Goal: Information Seeking & Learning: Learn about a topic

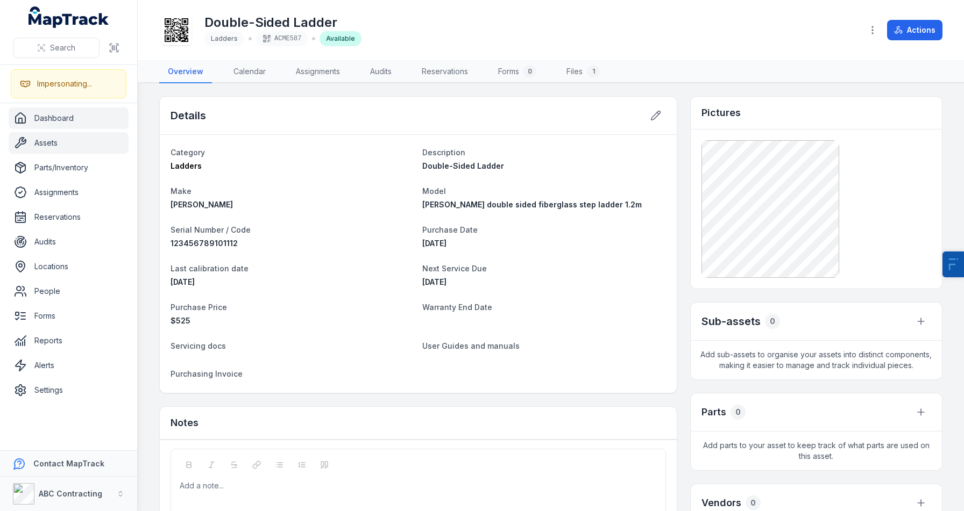
click at [75, 125] on link "Dashboard" at bounding box center [69, 119] width 120 height 22
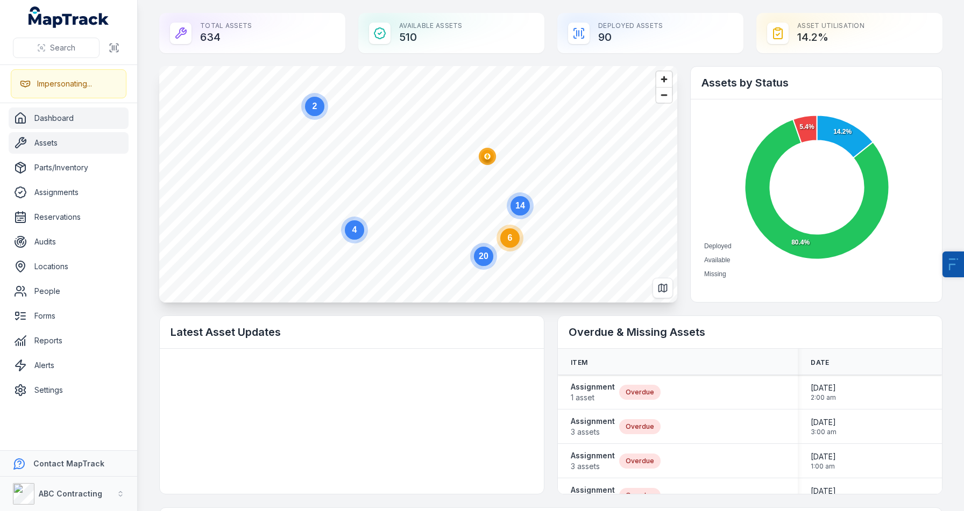
click at [77, 150] on link "Assets" at bounding box center [69, 143] width 120 height 22
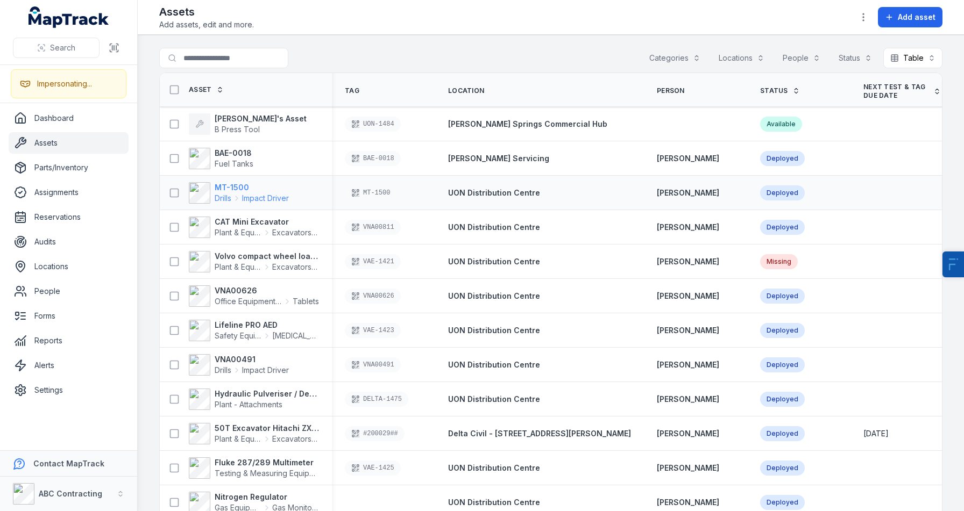
click at [230, 186] on strong "MT-1500" at bounding box center [252, 187] width 74 height 11
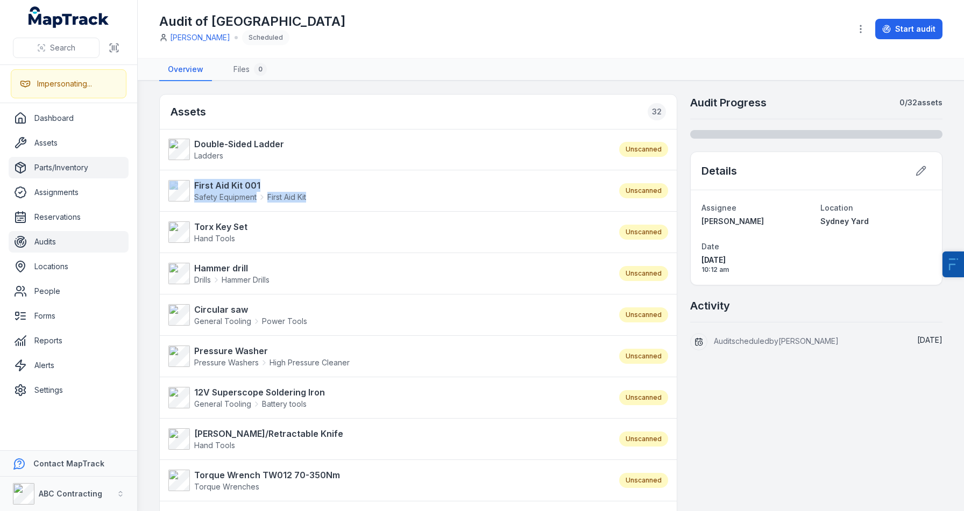
click at [50, 169] on link "Parts/Inventory" at bounding box center [69, 168] width 120 height 22
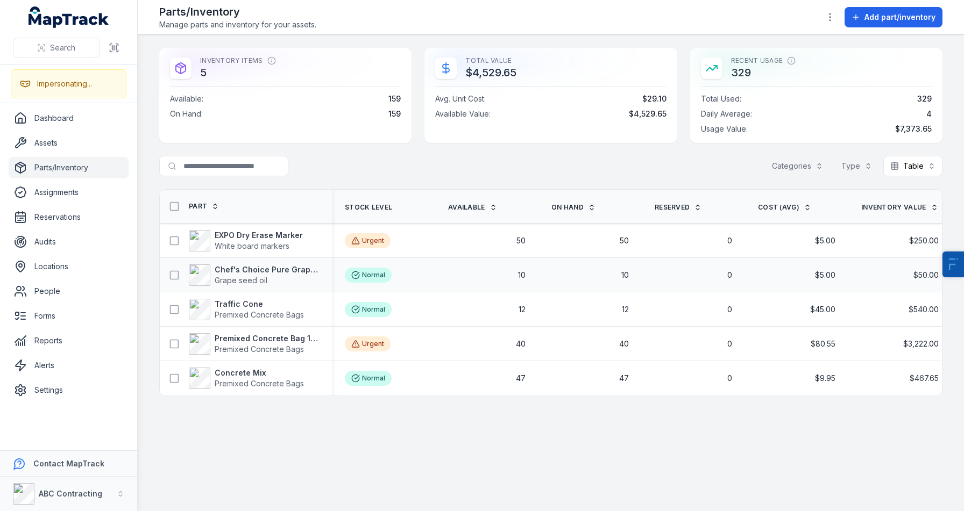
click at [227, 261] on div "Chef's Choice Pure Grapeseed Oil Grape seed oil" at bounding box center [246, 275] width 172 height 30
click at [257, 334] on strong "Premixed Concrete Bag 15kg" at bounding box center [267, 338] width 104 height 11
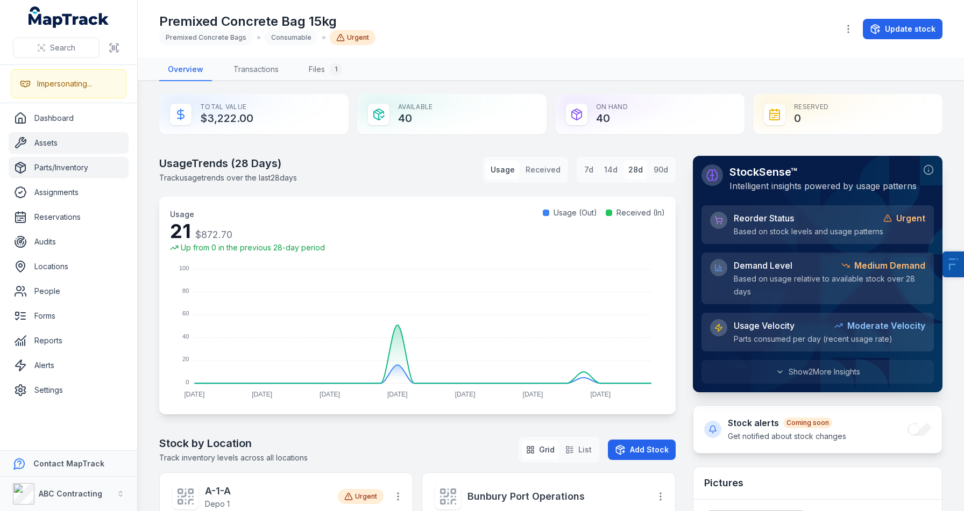
click at [91, 149] on link "Assets" at bounding box center [69, 143] width 120 height 22
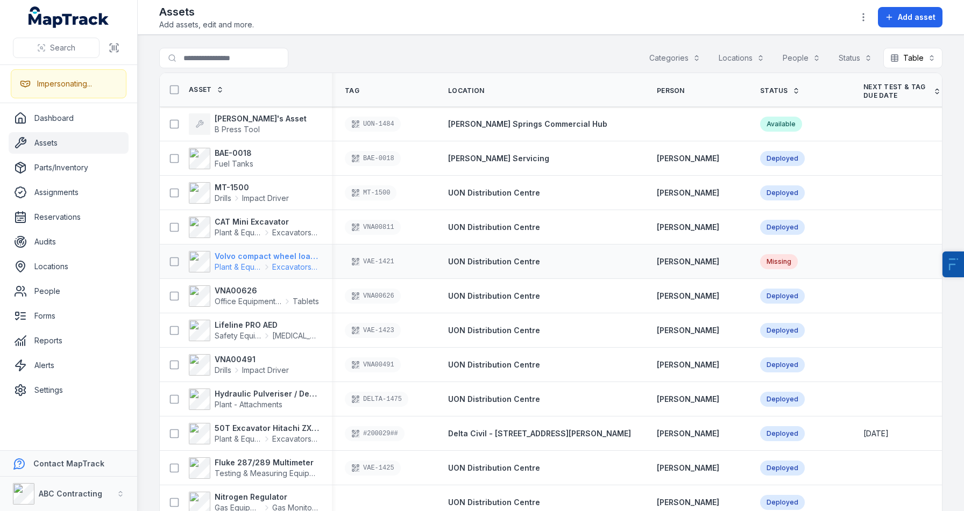
scroll to position [37, 0]
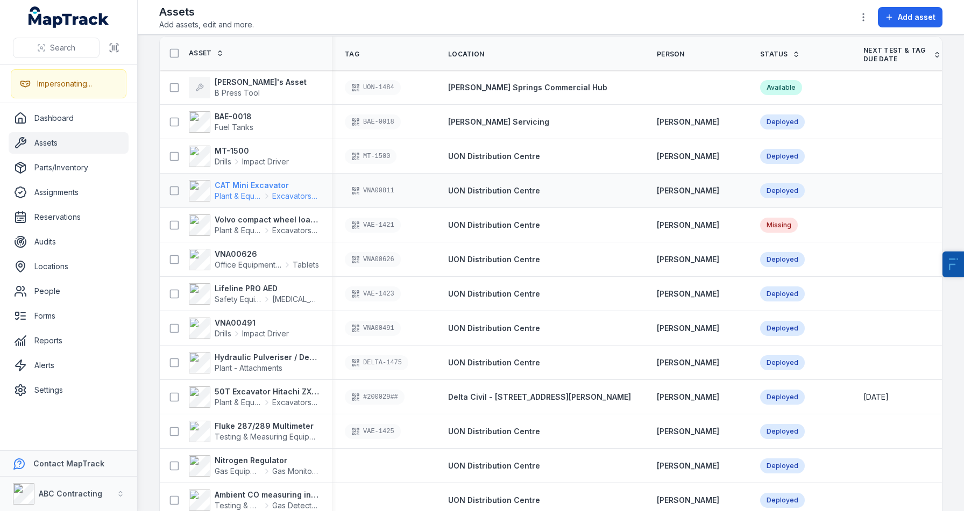
click at [236, 181] on strong "CAT Mini Excavator" at bounding box center [267, 185] width 104 height 11
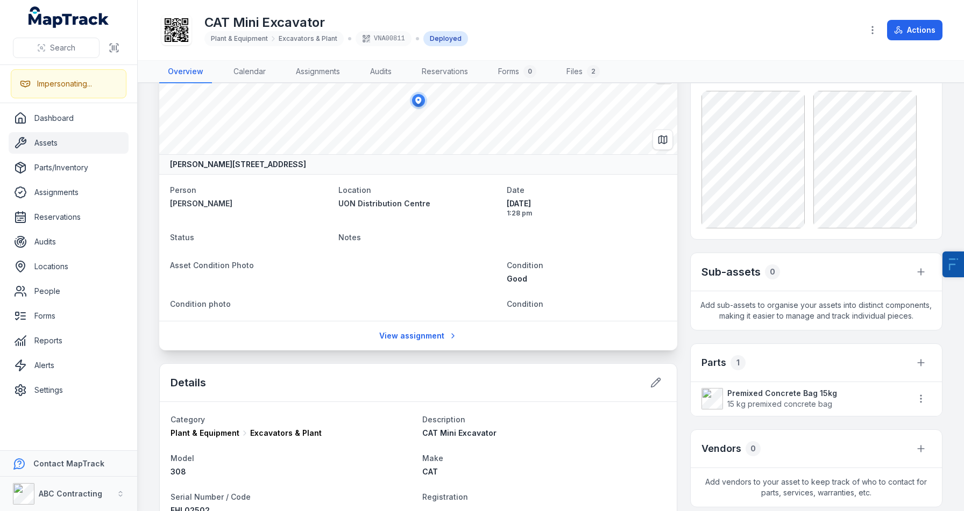
scroll to position [41, 0]
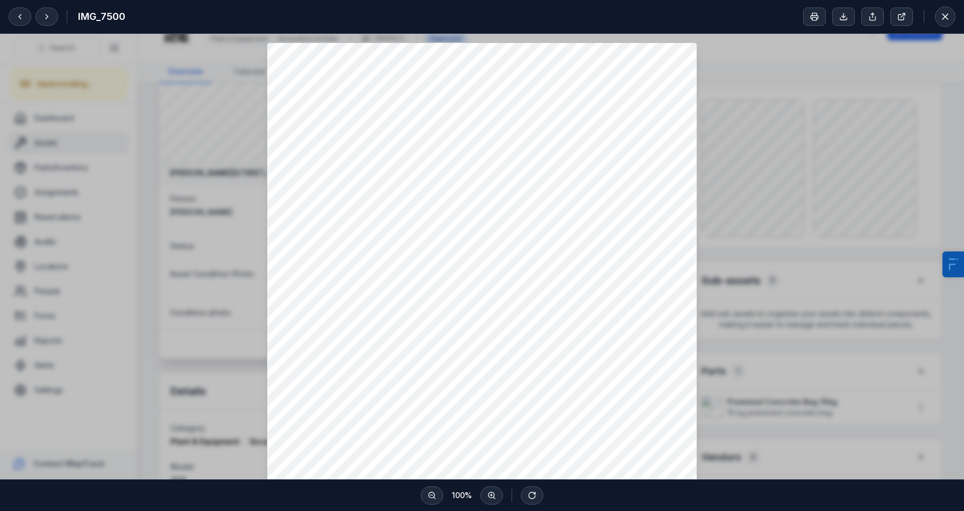
click at [175, 239] on div at bounding box center [482, 329] width 964 height 591
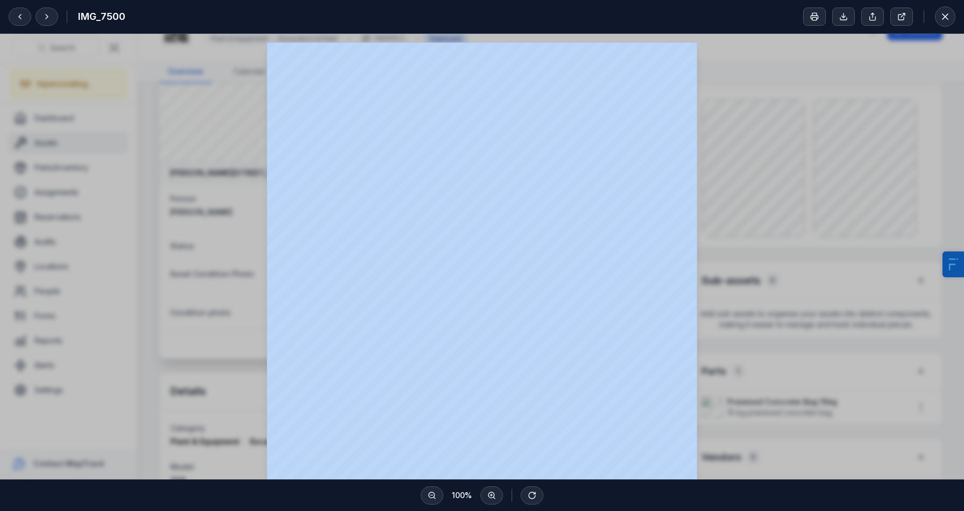
click at [175, 239] on div at bounding box center [482, 329] width 964 height 591
click at [944, 24] on button at bounding box center [945, 16] width 20 height 20
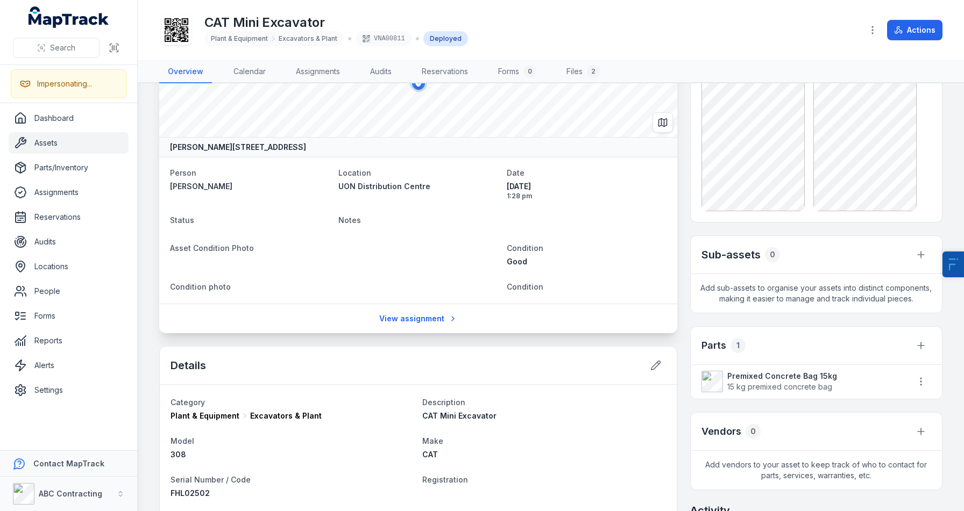
scroll to position [0, 0]
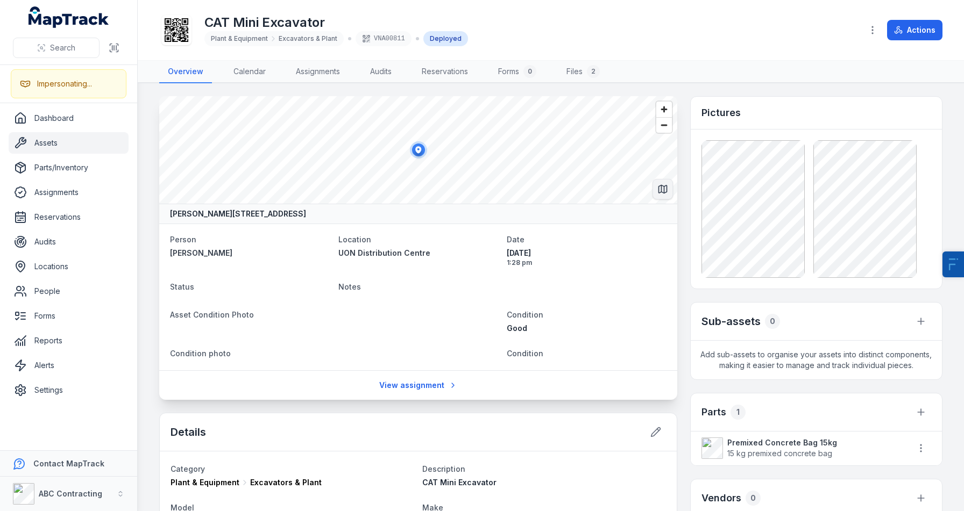
click at [665, 193] on icon "Switch to Map View" at bounding box center [662, 189] width 11 height 11
click at [23, 143] on icon at bounding box center [20, 143] width 13 height 13
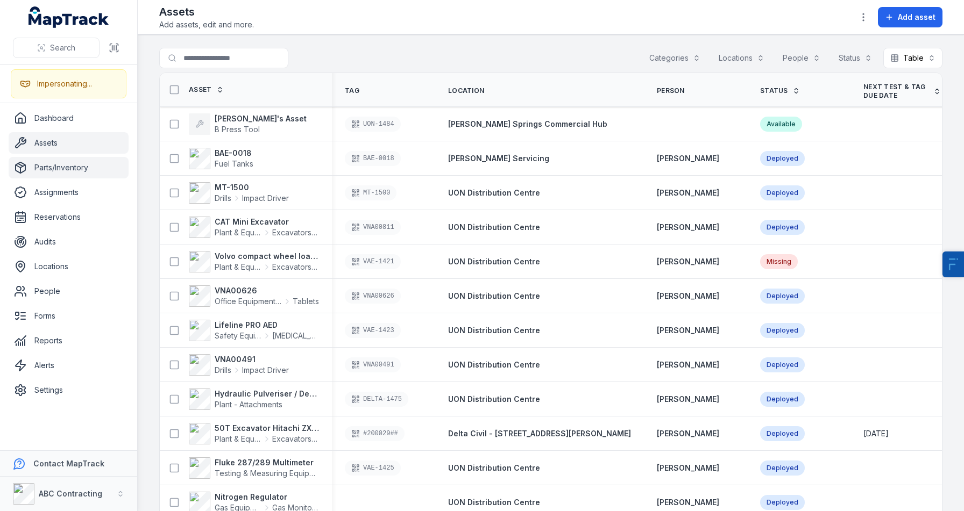
click at [76, 167] on link "Parts/Inventory" at bounding box center [69, 168] width 120 height 22
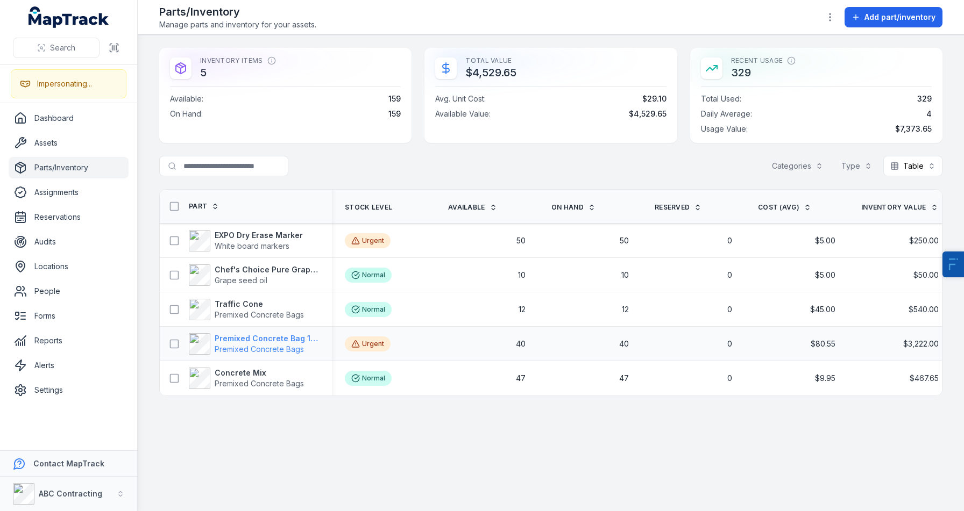
click at [249, 343] on strong "Premixed Concrete Bag 15kg" at bounding box center [267, 338] width 104 height 11
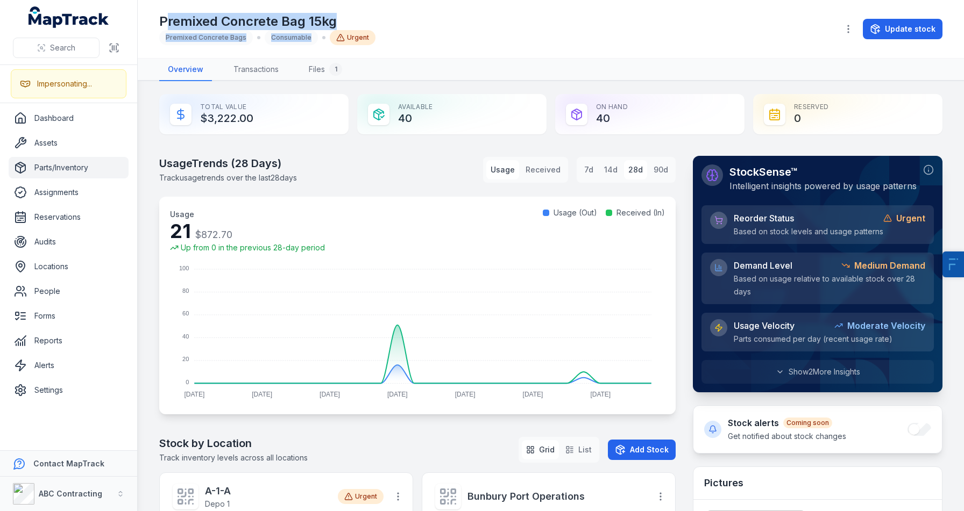
drag, startPoint x: 169, startPoint y: 27, endPoint x: 381, endPoint y: 33, distance: 211.9
click at [381, 33] on div "Premixed Concrete Bag 15kg Premixed Concrete Bags Consumable Urgent" at bounding box center [494, 29] width 670 height 32
click at [319, 17] on h1 "Premixed Concrete Bag 15kg" at bounding box center [267, 21] width 216 height 17
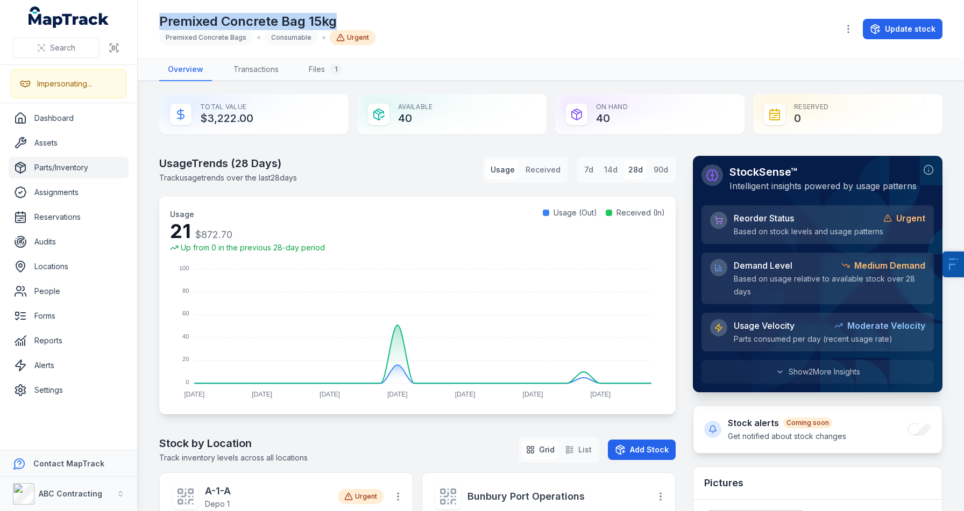
click at [319, 17] on h1 "Premixed Concrete Bag 15kg" at bounding box center [267, 21] width 216 height 17
click at [56, 147] on link "Assets" at bounding box center [69, 143] width 120 height 22
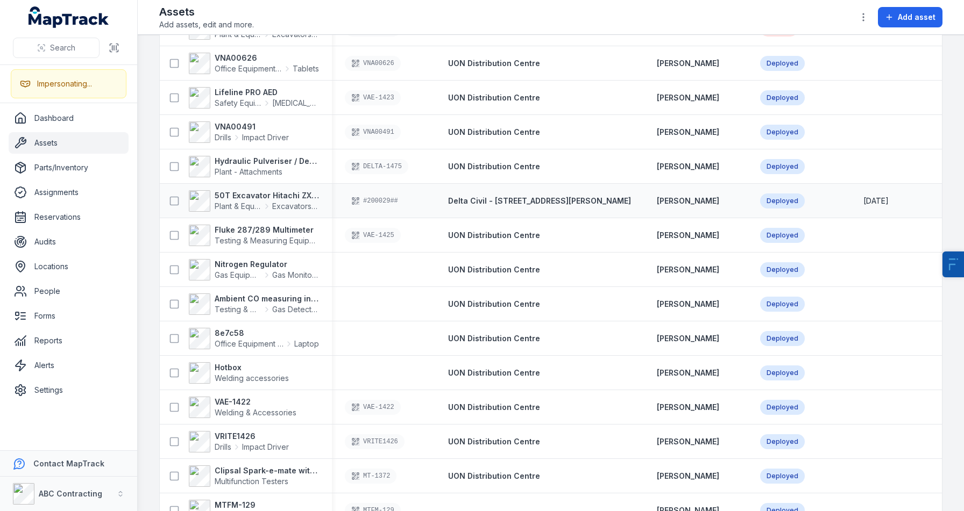
scroll to position [234, 0]
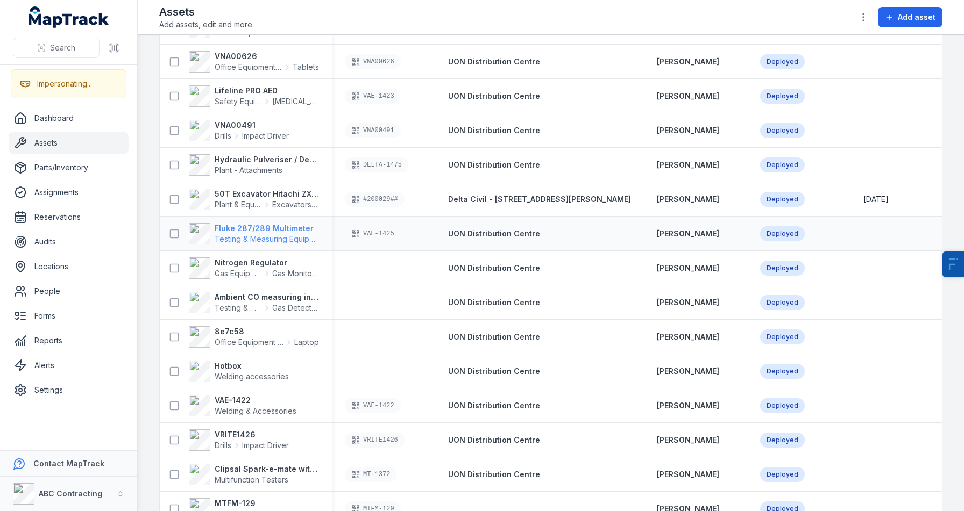
click at [225, 227] on strong "Fluke 287/289 Multimeter" at bounding box center [267, 228] width 104 height 11
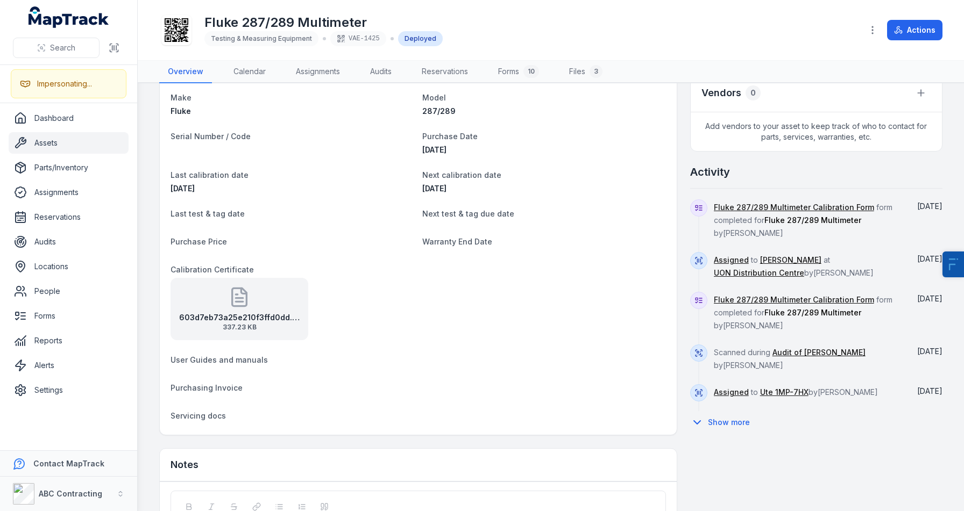
scroll to position [417, 0]
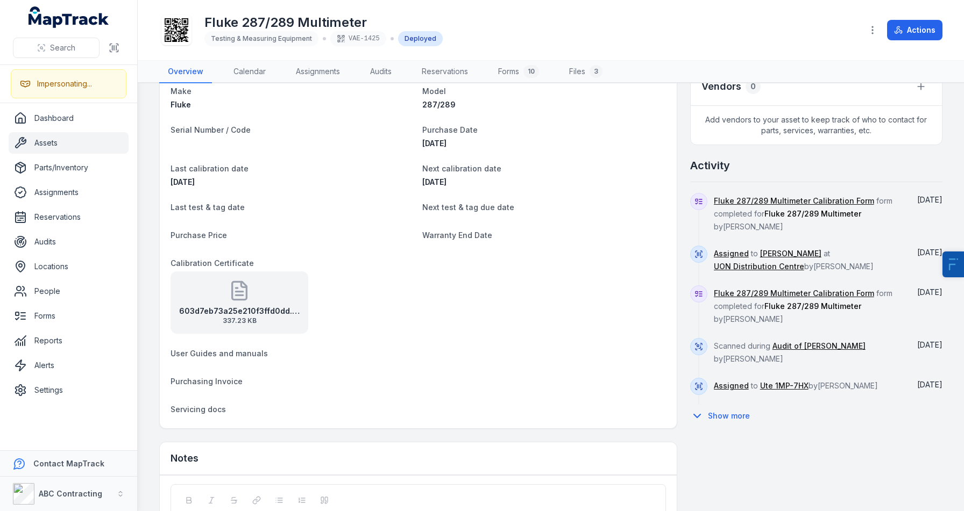
drag, startPoint x: 218, startPoint y: 187, endPoint x: 167, endPoint y: 162, distance: 57.2
click at [167, 162] on div "Category Testing & Measuring Equipment Description Fluke 287/289 Multimeter Mak…" at bounding box center [418, 232] width 517 height 394
drag, startPoint x: 510, startPoint y: 187, endPoint x: 405, endPoint y: 148, distance: 112.3
click at [405, 148] on dl "Category Testing & Measuring Equipment Description Fluke 287/289 Multimeter Mak…" at bounding box center [417, 232] width 495 height 372
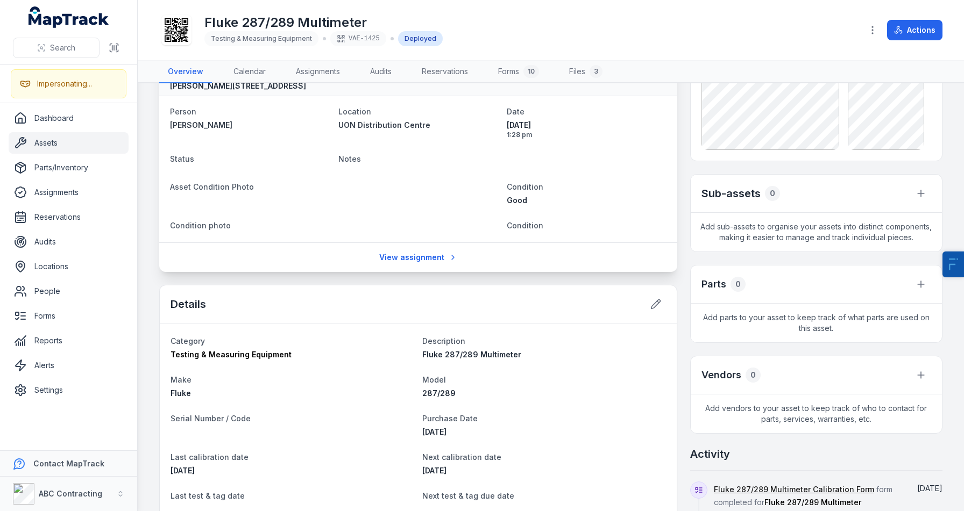
scroll to position [95, 0]
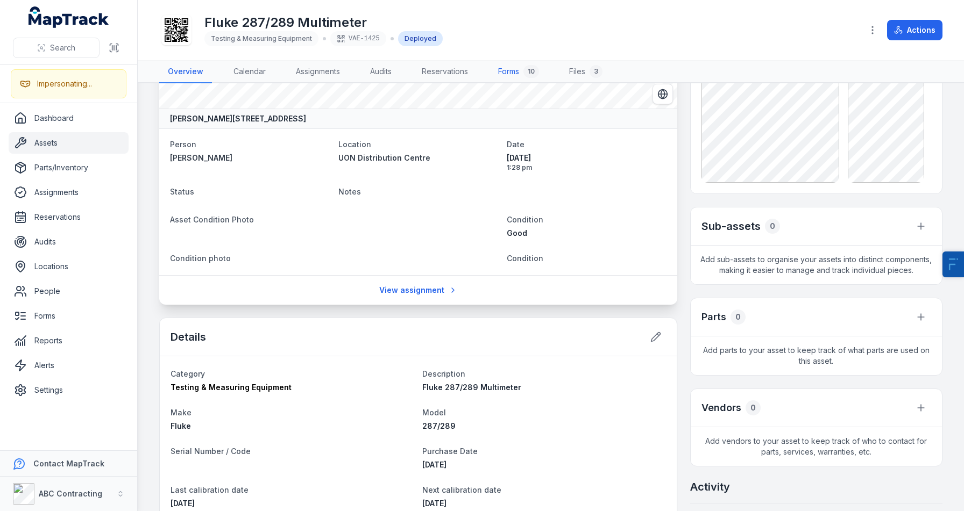
click at [515, 66] on link "Forms 10" at bounding box center [518, 72] width 58 height 23
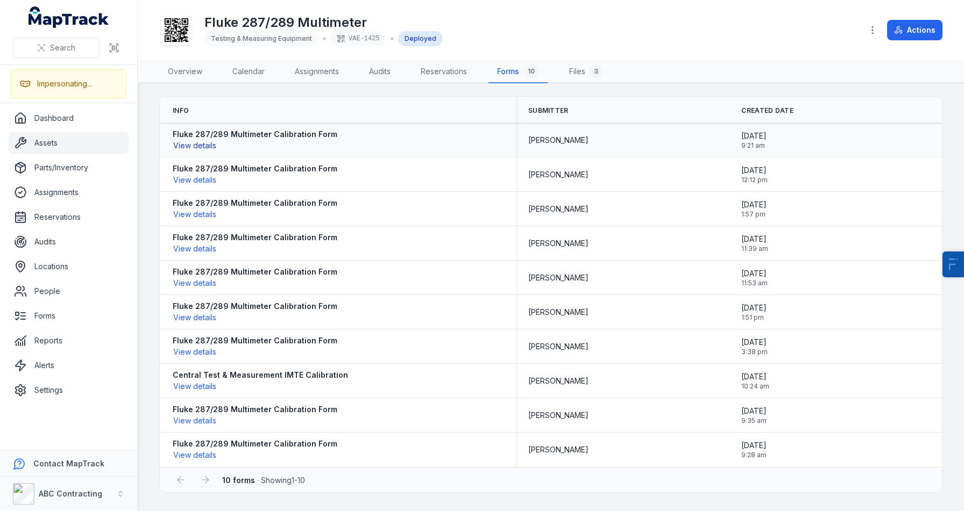
click at [177, 147] on button "View details" at bounding box center [195, 146] width 44 height 12
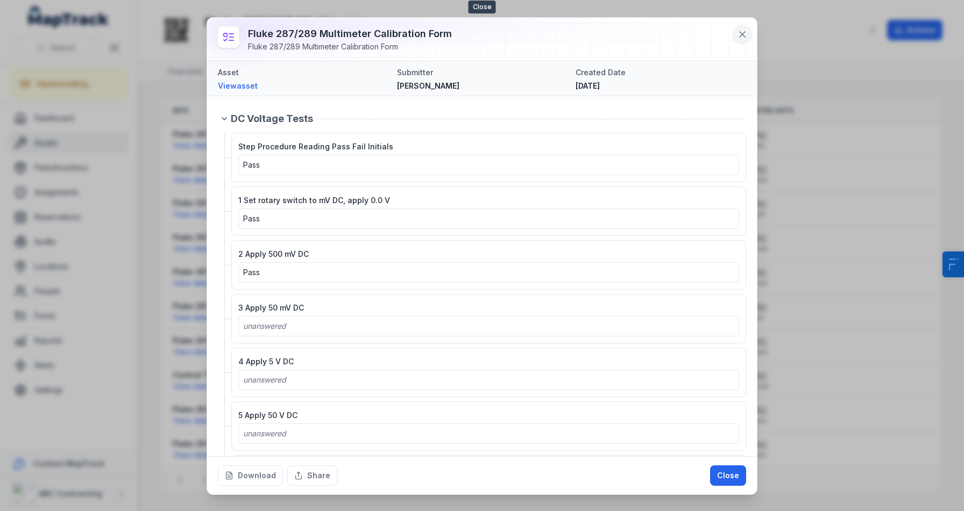
click at [740, 39] on icon at bounding box center [742, 34] width 11 height 11
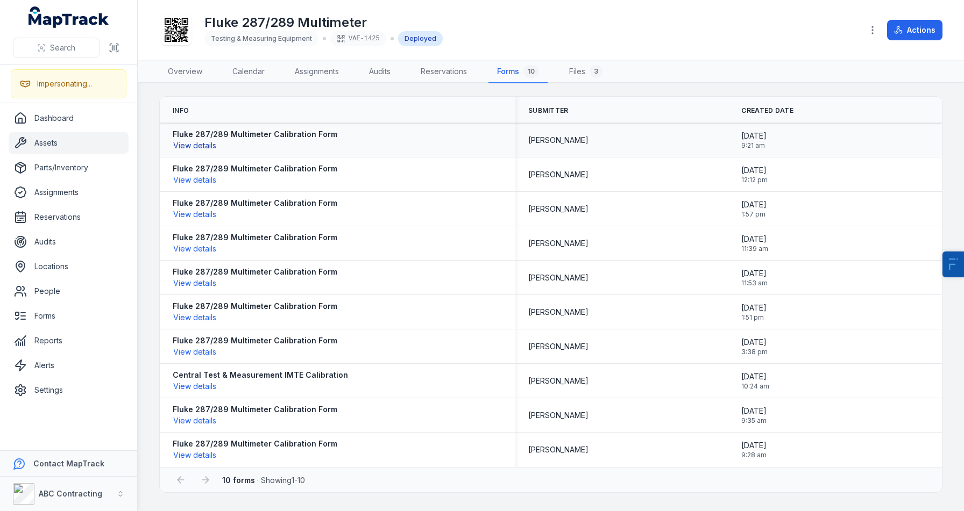
click at [187, 147] on button "View details" at bounding box center [195, 146] width 44 height 12
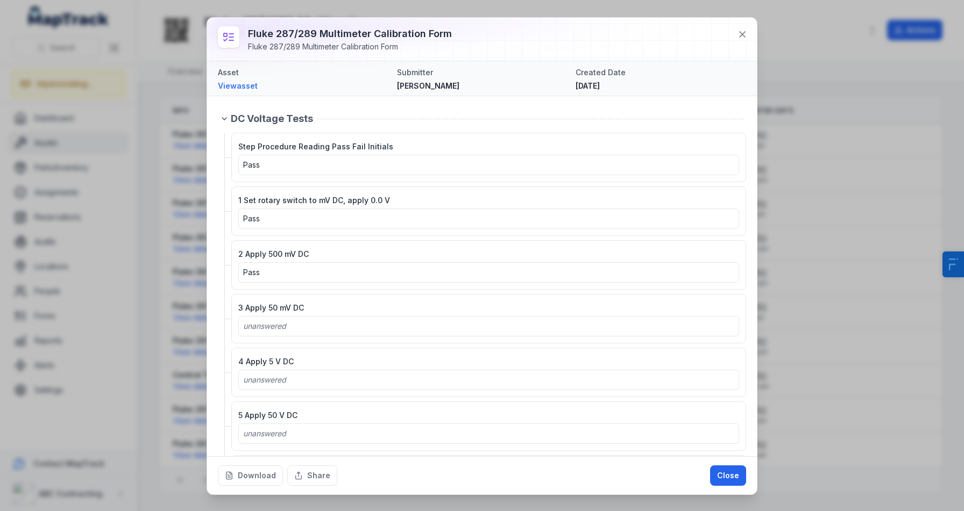
click at [653, 36] on div at bounding box center [482, 39] width 550 height 43
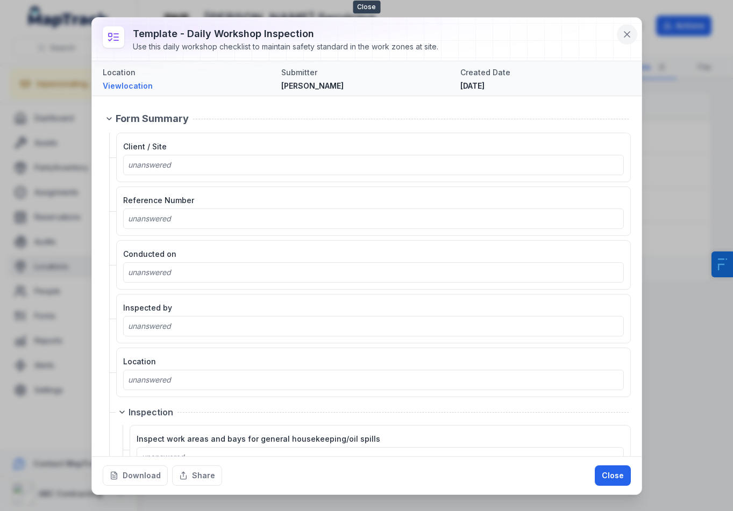
click at [622, 35] on icon at bounding box center [627, 34] width 11 height 11
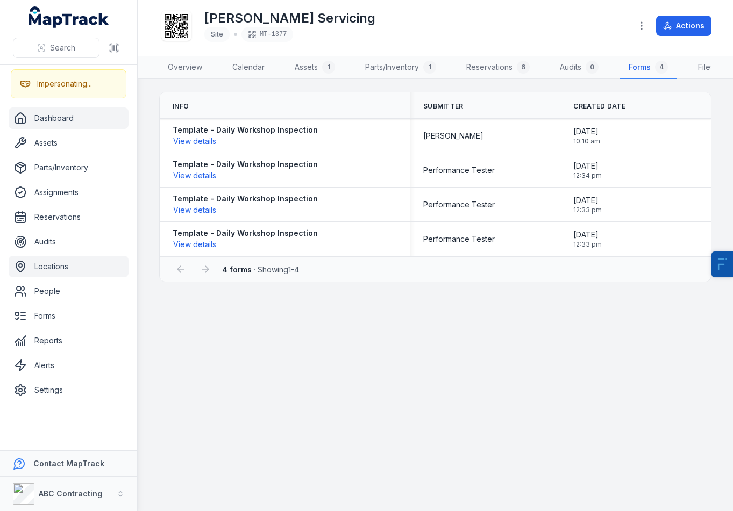
click at [64, 112] on link "Dashboard" at bounding box center [69, 119] width 120 height 22
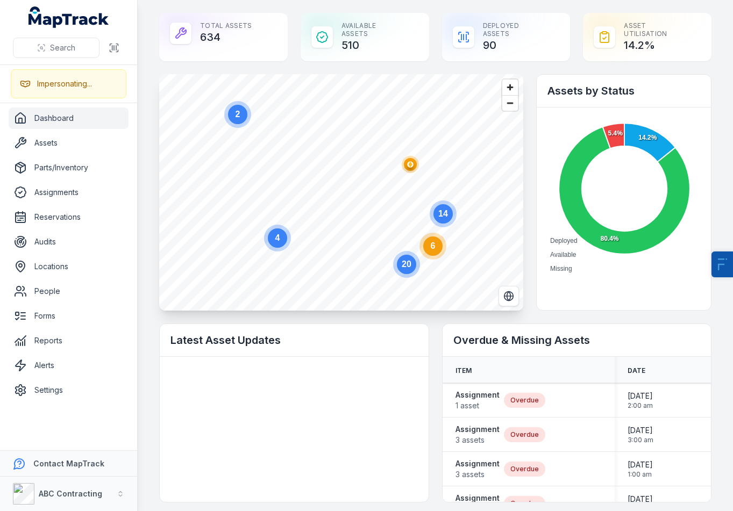
click at [271, 404] on div at bounding box center [294, 429] width 269 height 145
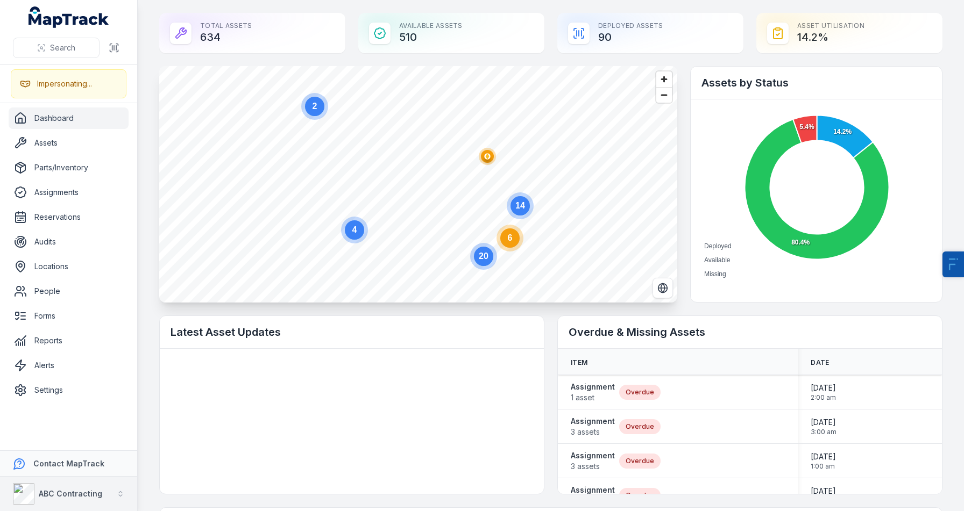
click at [48, 493] on strong "ABC Contracting" at bounding box center [70, 493] width 63 height 9
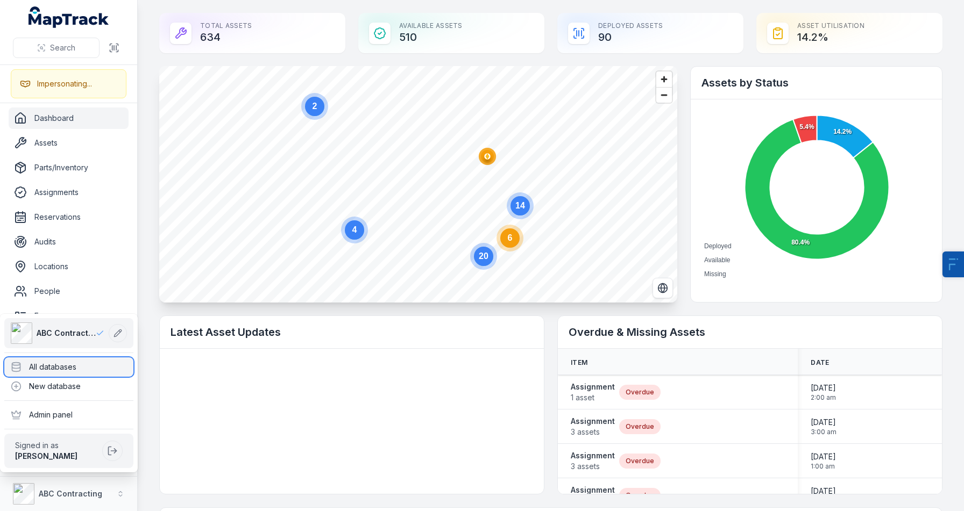
click at [73, 358] on div "All databases" at bounding box center [68, 367] width 129 height 19
